Goal: Check status: Check status

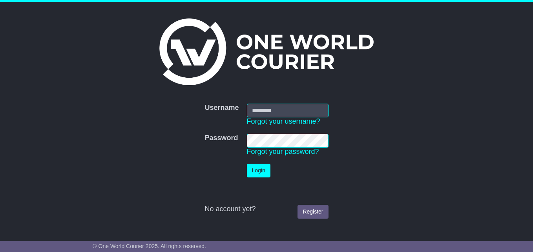
type input "**********"
click at [263, 170] on button "Login" at bounding box center [259, 171] width 24 height 14
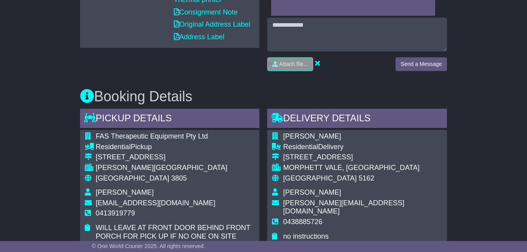
scroll to position [393, 0]
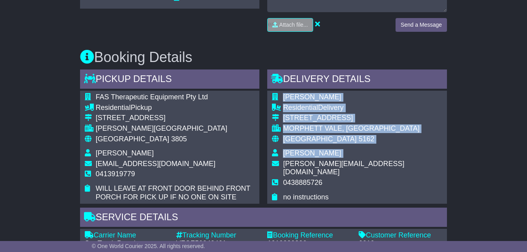
drag, startPoint x: 283, startPoint y: 175, endPoint x: 386, endPoint y: 180, distance: 102.2
click at [386, 180] on div "[PERSON_NAME] Residential Delivery [STREET_ADDRESS] MORPHETT VALE, [GEOGRAPHIC_…" at bounding box center [357, 147] width 180 height 113
drag, startPoint x: 386, startPoint y: 180, endPoint x: 373, endPoint y: 178, distance: 12.4
copy table "[PERSON_NAME] Residential Delivery [STREET_ADDRESS] [PERSON_NAME]"
click at [511, 172] on div "Email Download Tracking Pricing Insurance" at bounding box center [263, 171] width 527 height 850
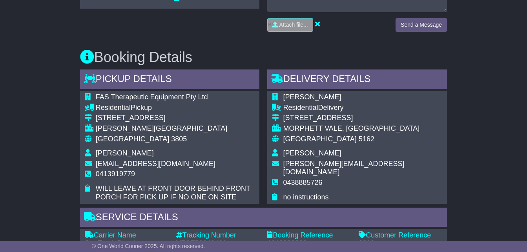
click at [37, 210] on div "Email Download Tracking Pricing Insurance" at bounding box center [263, 171] width 527 height 850
